Goal: Find specific page/section: Find specific page/section

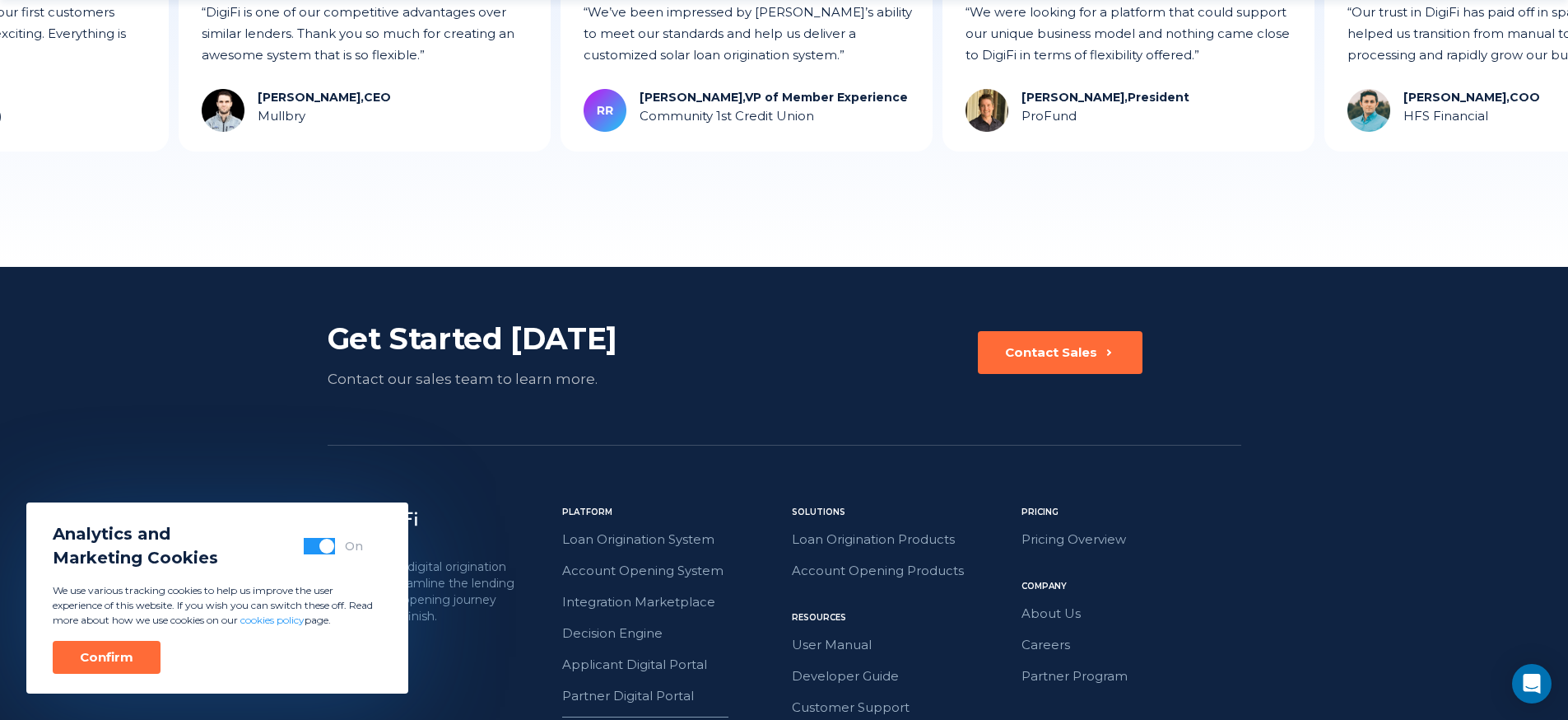
scroll to position [4623, 0]
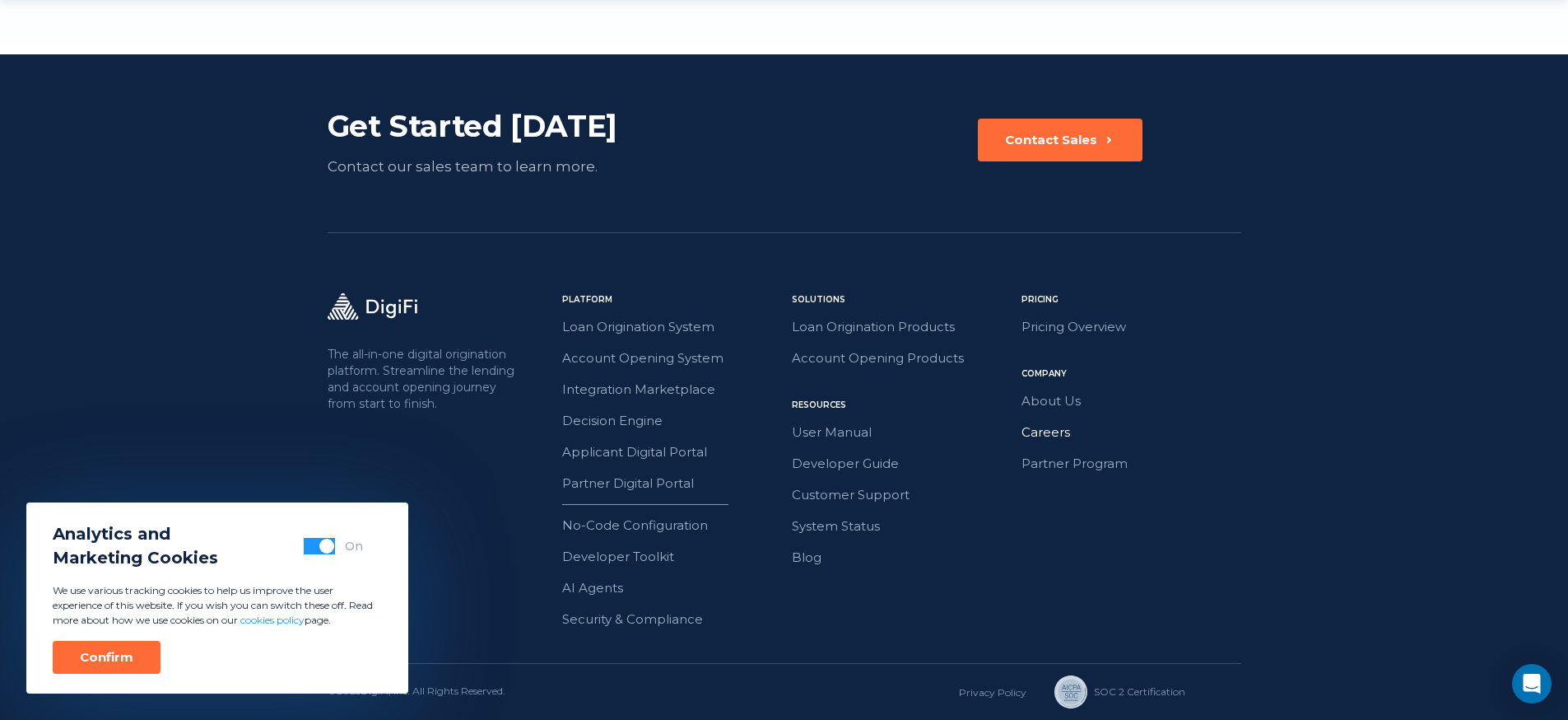
click at [1062, 432] on link "Careers" at bounding box center [1131, 433] width 220 height 22
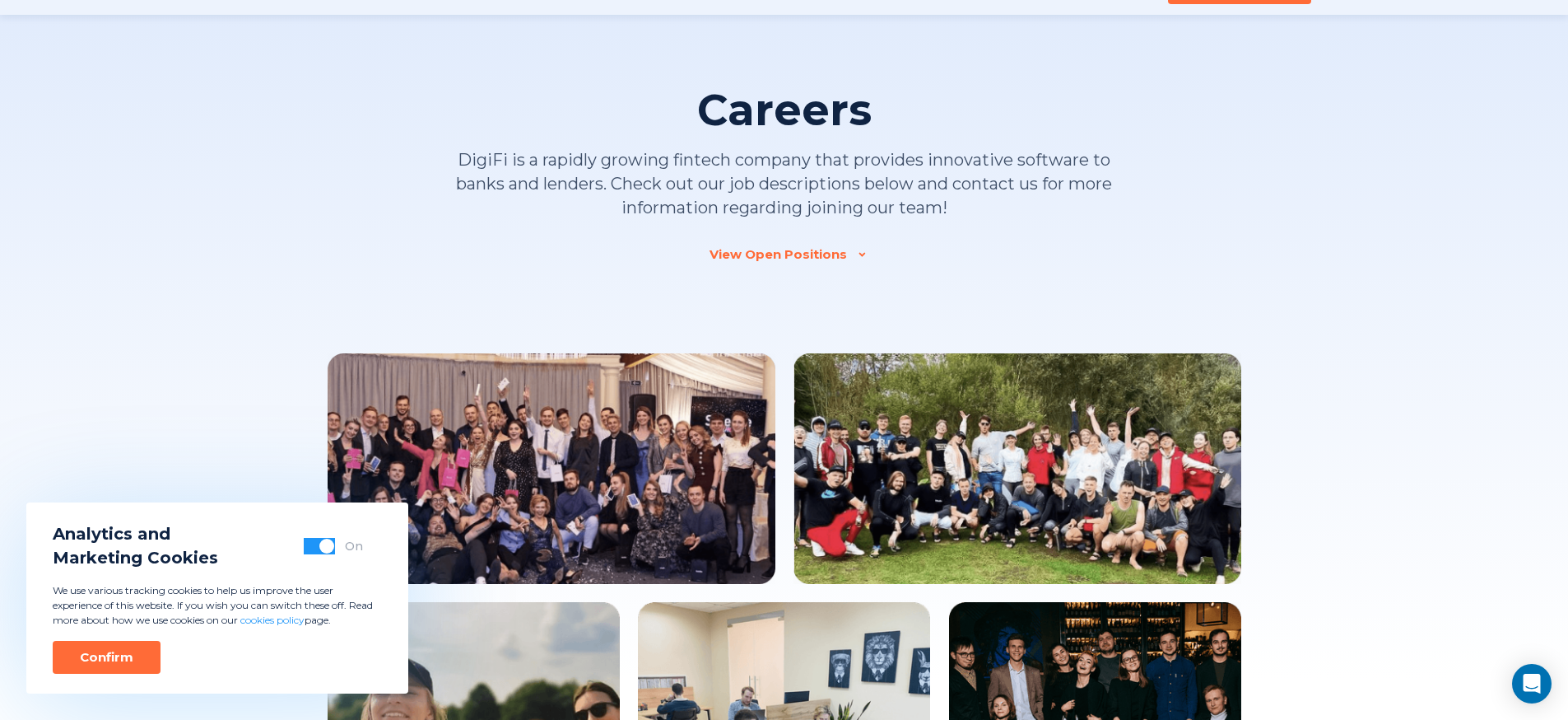
click at [777, 252] on div "View Open Positions" at bounding box center [778, 254] width 138 height 16
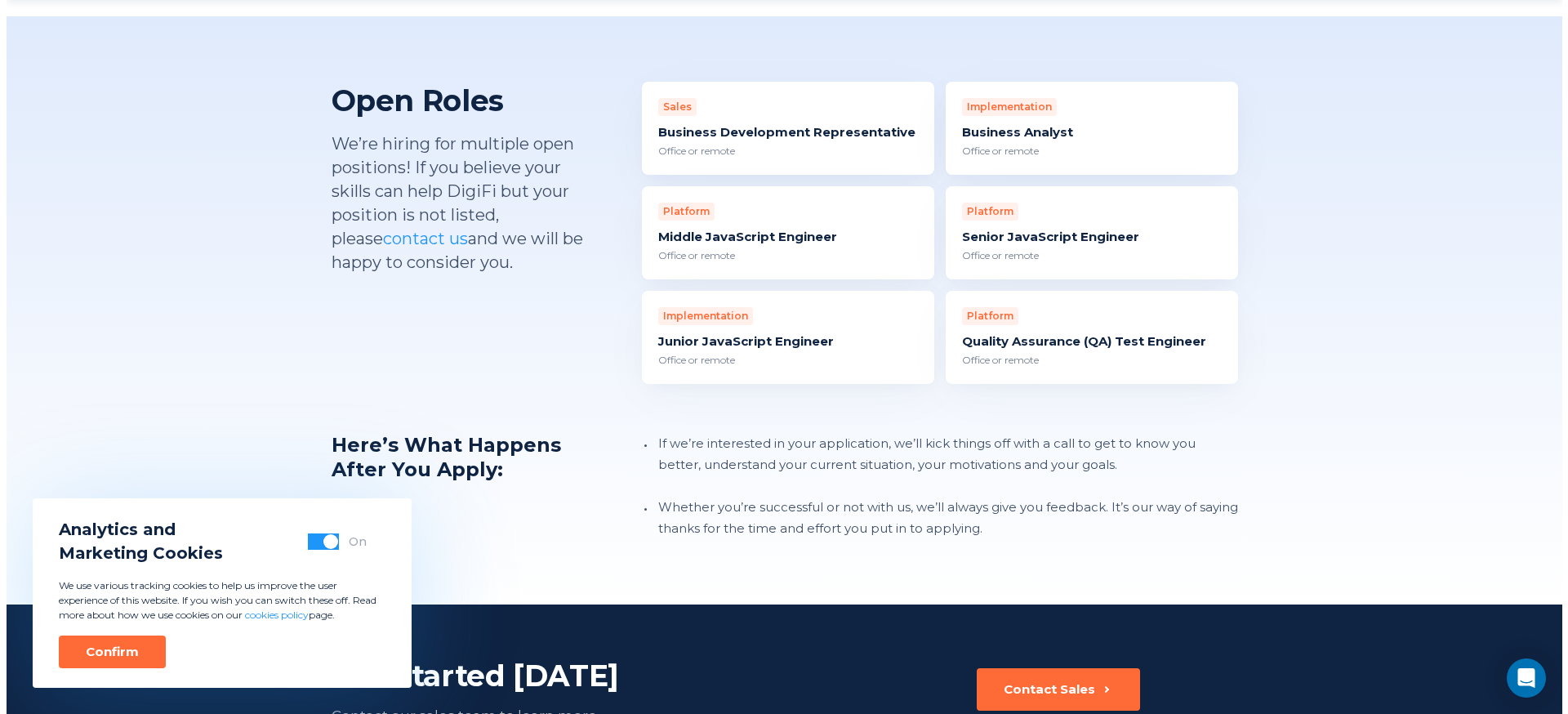
scroll to position [1545, 0]
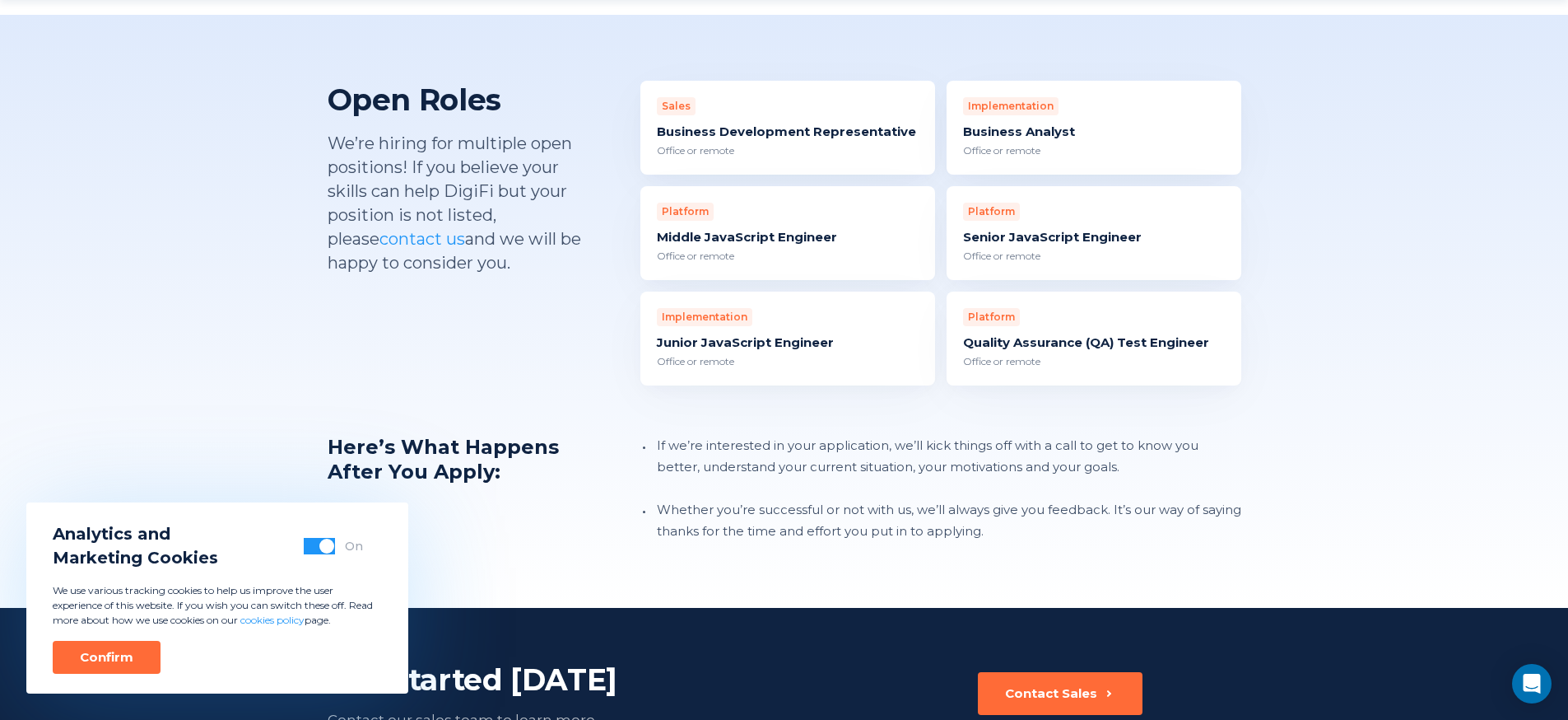
click at [1037, 334] on div "Quality Assurance (QA) Test Engineer" at bounding box center [1093, 342] width 262 height 16
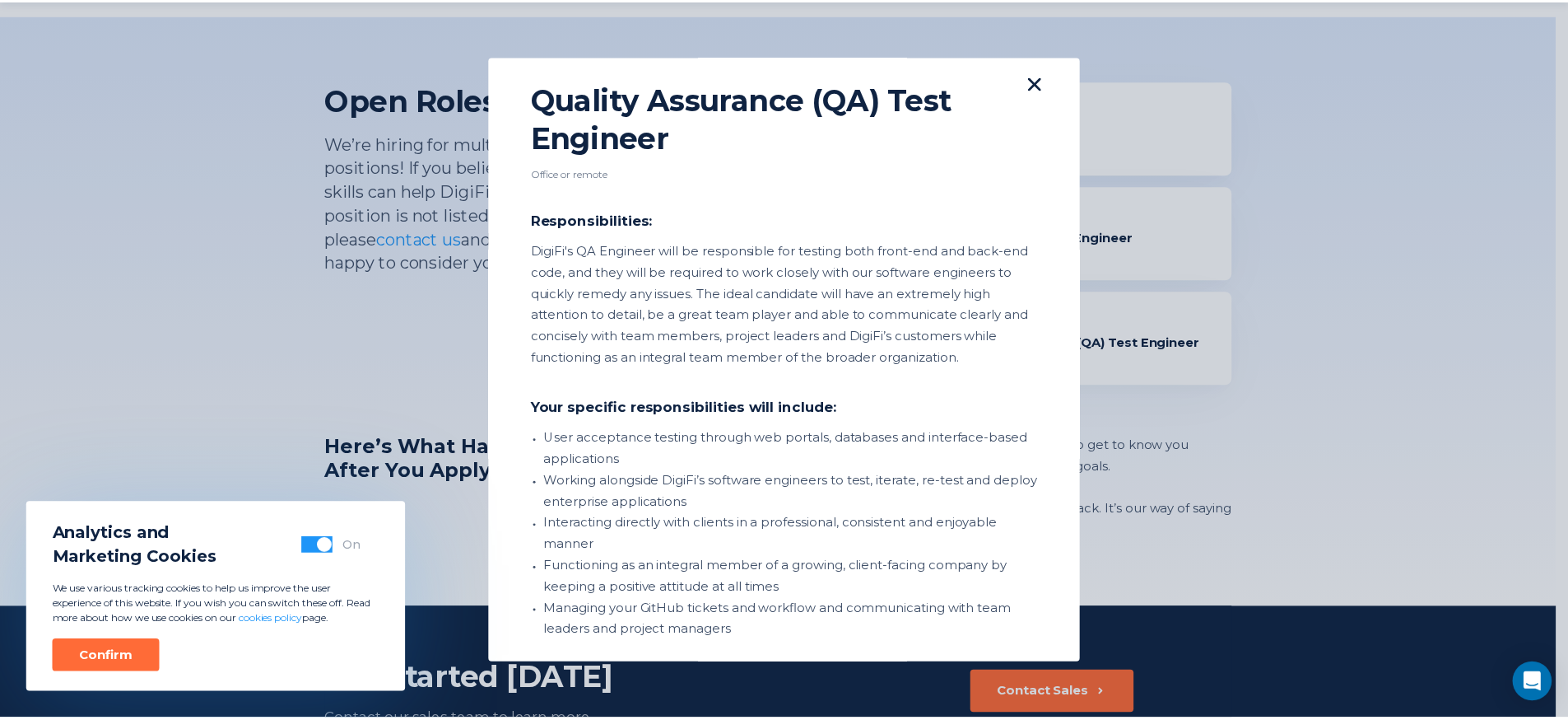
scroll to position [0, 0]
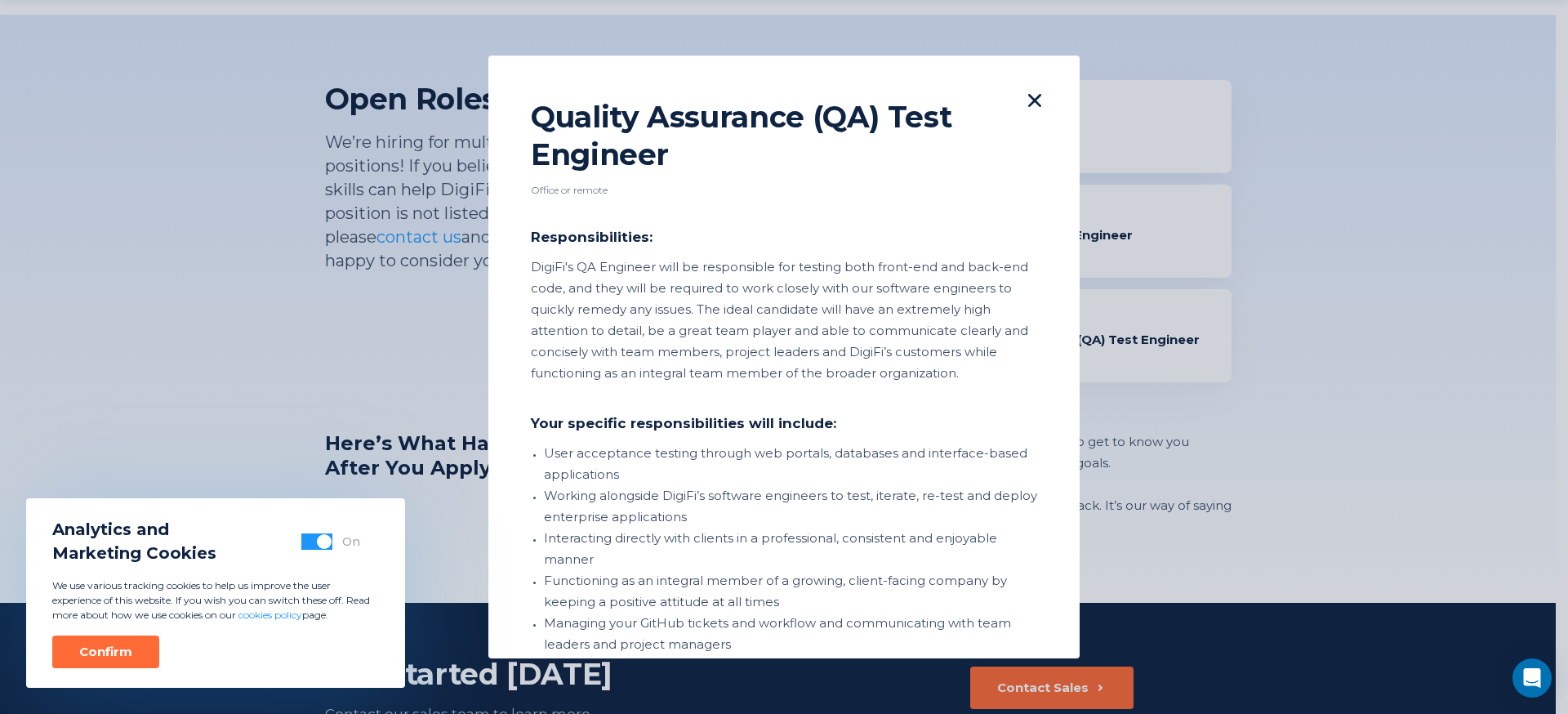
click at [1028, 94] on icon at bounding box center [1035, 100] width 13 height 13
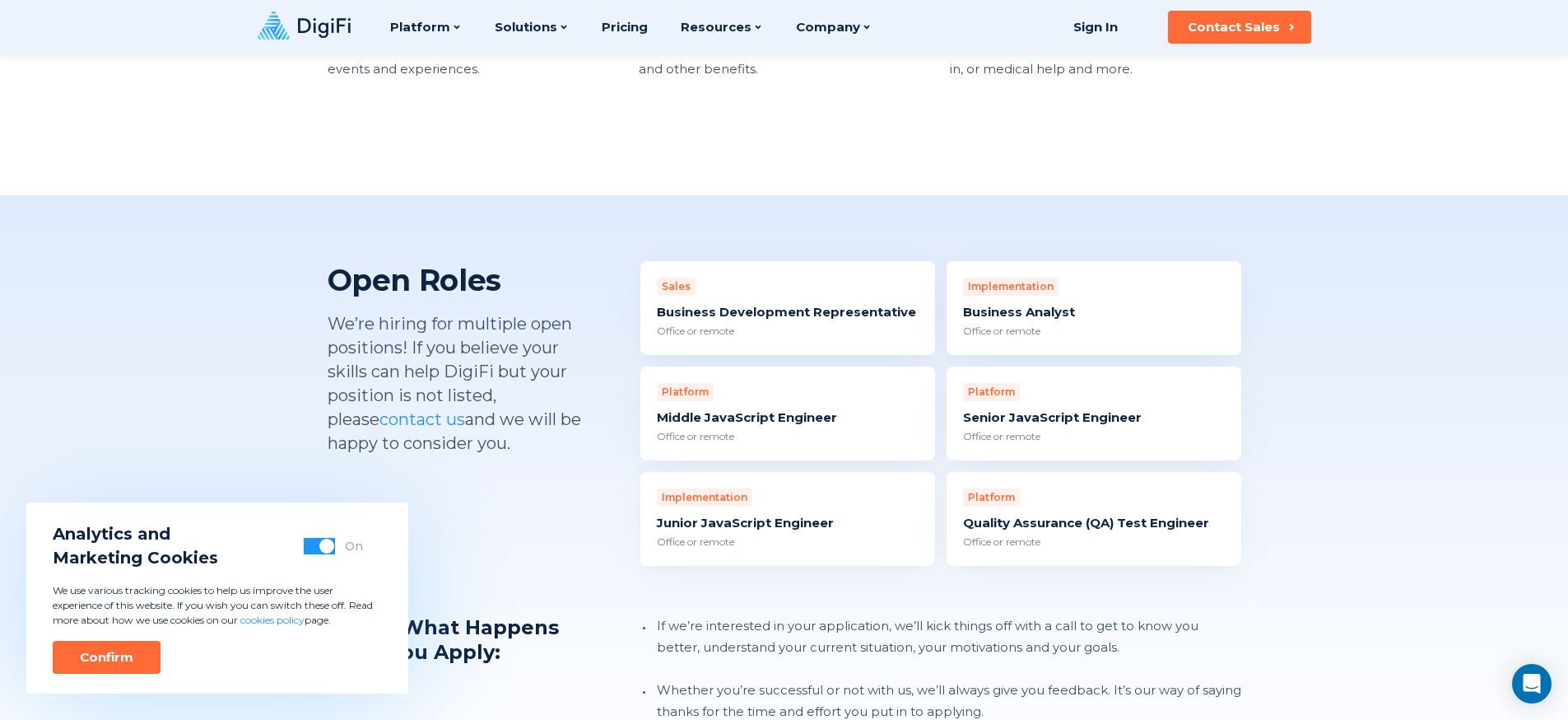
scroll to position [1374, 0]
